Goal: Find specific page/section: Find specific page/section

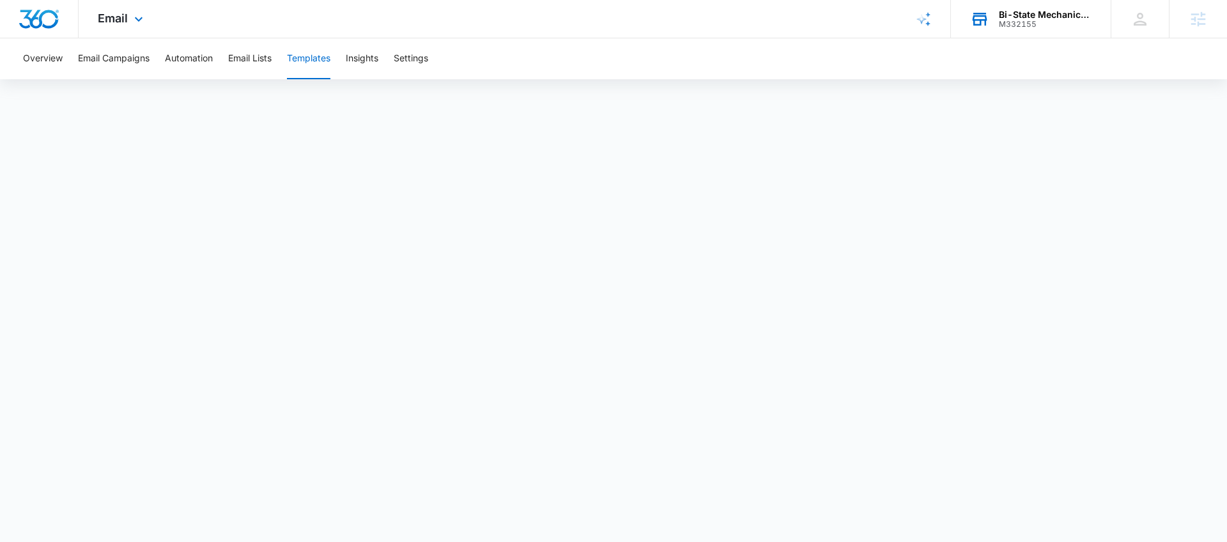
click at [1038, 18] on div "Bi-State Mechanical & Fabrication" at bounding box center [1045, 15] width 93 height 10
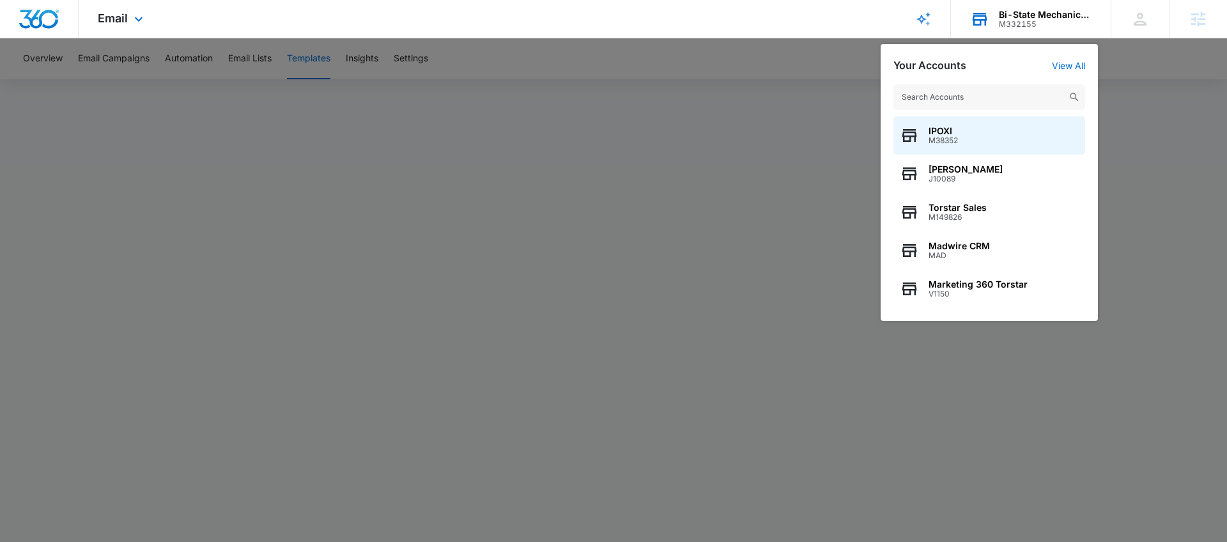
click at [949, 102] on input "text" at bounding box center [989, 97] width 192 height 26
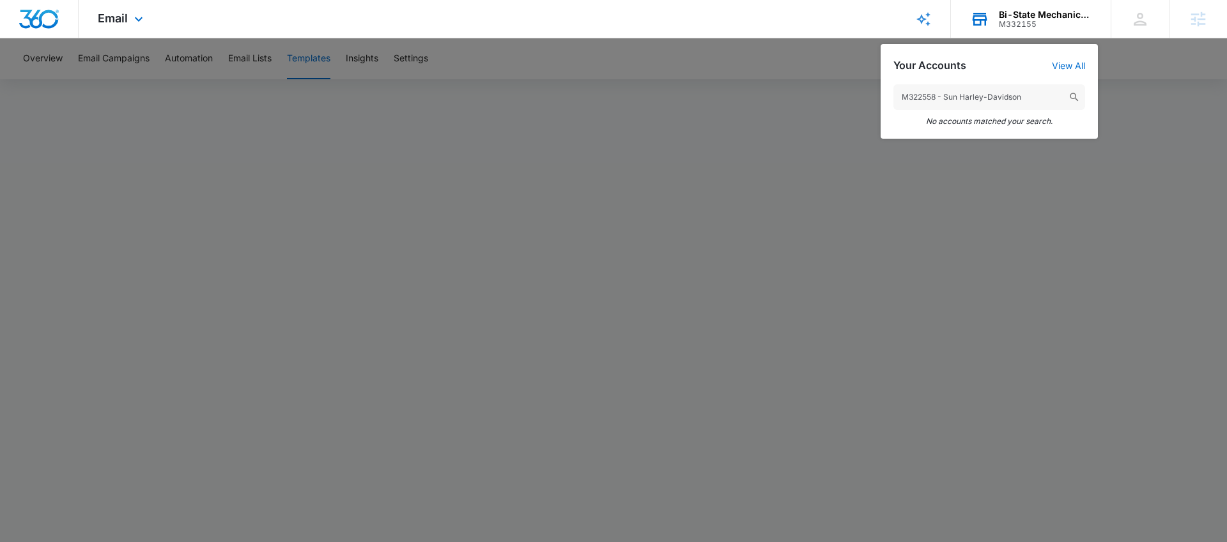
drag, startPoint x: 1020, startPoint y: 95, endPoint x: 937, endPoint y: 95, distance: 83.7
click at [937, 95] on input "M322558 - Sun Harley-Davidson" at bounding box center [989, 97] width 192 height 26
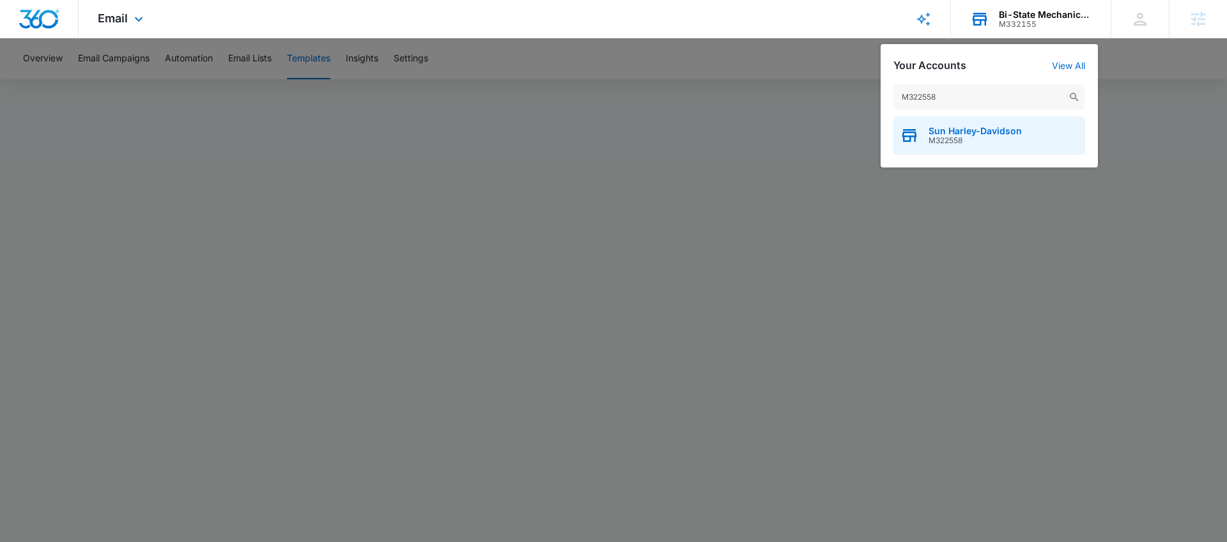
type input "M322558"
click at [960, 133] on span "Sun Harley-Davidson" at bounding box center [974, 131] width 93 height 10
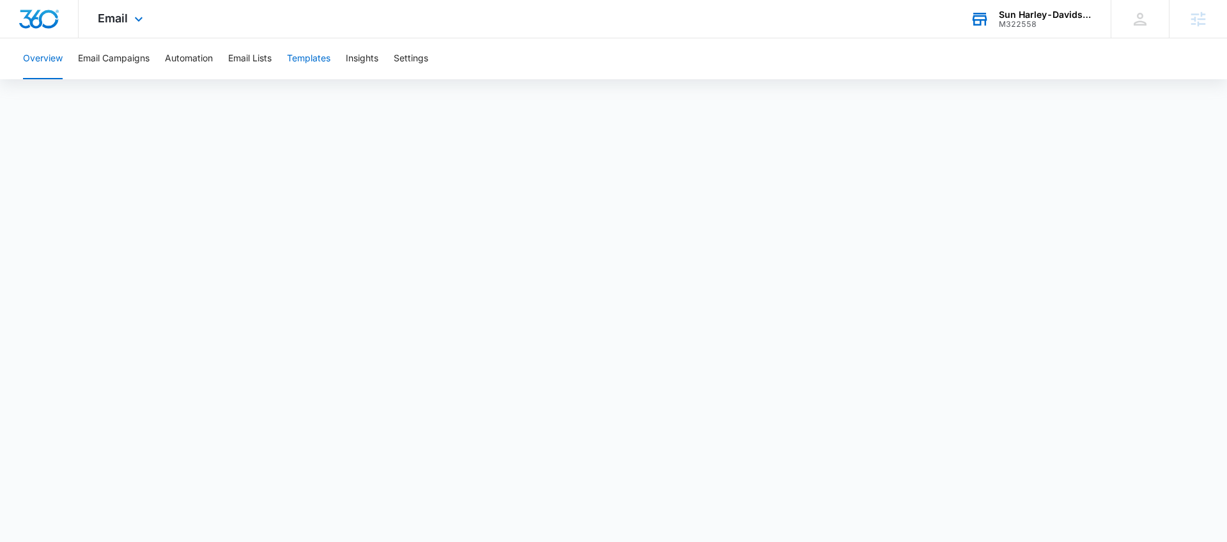
click at [312, 60] on button "Templates" at bounding box center [308, 58] width 43 height 41
